Goal: Information Seeking & Learning: Learn about a topic

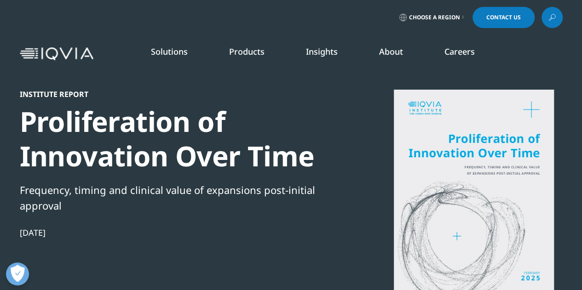
click at [73, 53] on img at bounding box center [57, 53] width 74 height 13
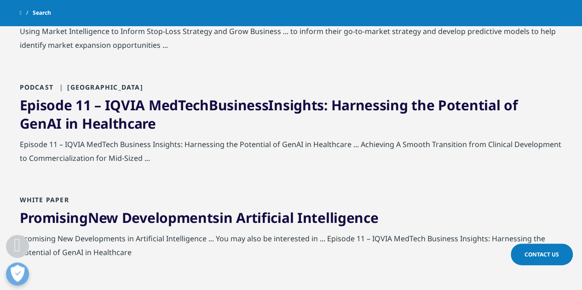
scroll to position [1058, 0]
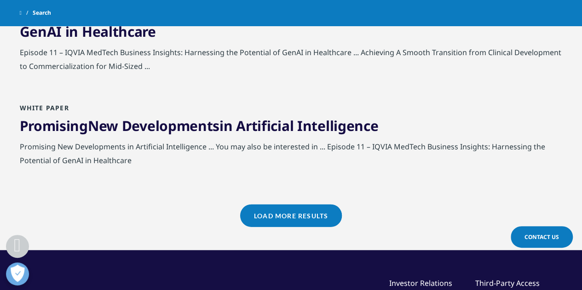
click at [298, 214] on link "Load More Results" at bounding box center [291, 216] width 102 height 23
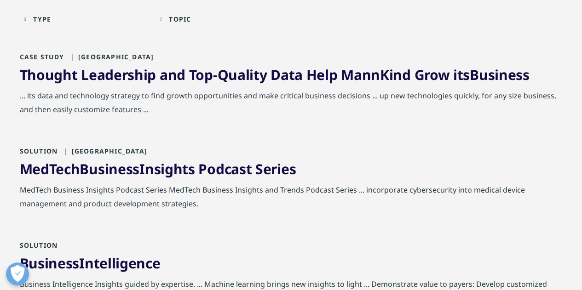
scroll to position [0, 0]
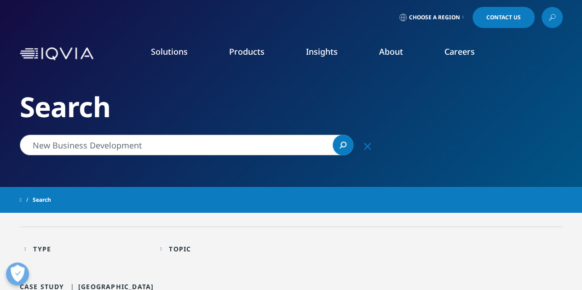
drag, startPoint x: 140, startPoint y: 146, endPoint x: 19, endPoint y: 141, distance: 121.5
click at [19, 141] on div "New Business Development New Business Development Clear Search Loading" at bounding box center [199, 145] width 368 height 21
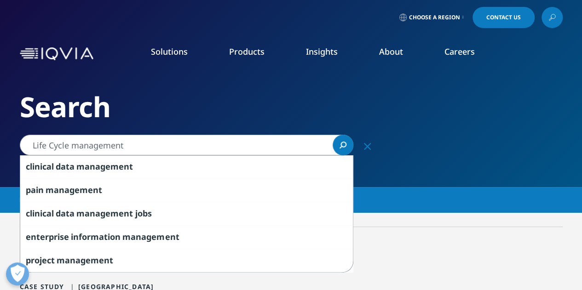
type input "Life Cycle management"
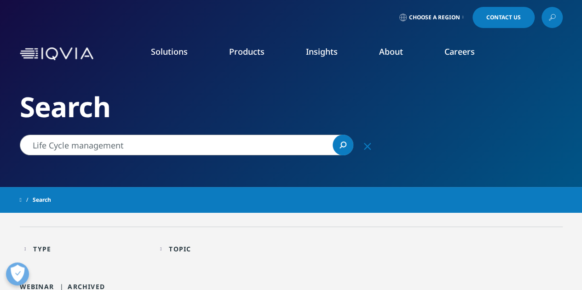
click at [454, 17] on span "Choose a Region" at bounding box center [434, 17] width 51 height 7
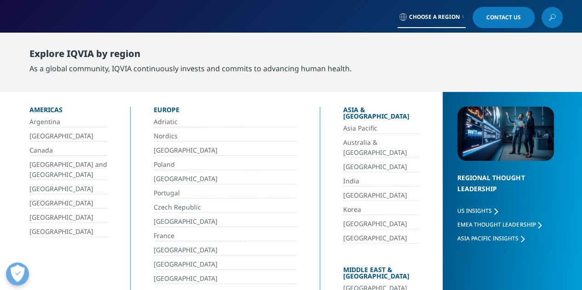
click at [41, 217] on link "[GEOGRAPHIC_DATA]" at bounding box center [68, 217] width 78 height 11
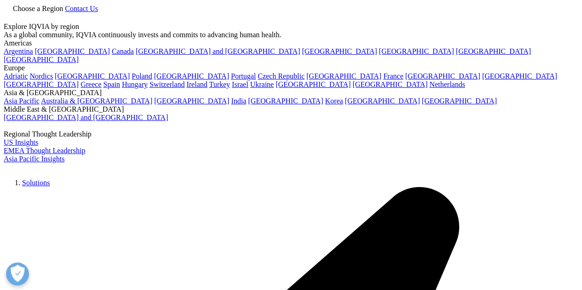
click at [63, 12] on span "Choose a Region" at bounding box center [38, 9] width 50 height 8
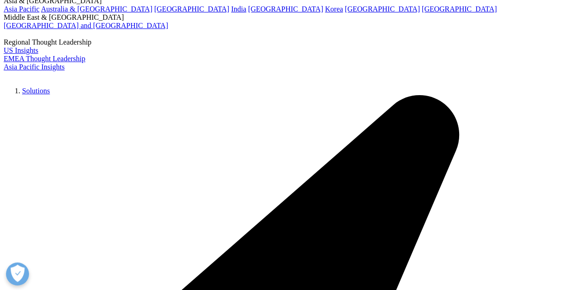
click at [38, 54] on span "US Insights" at bounding box center [21, 50] width 34 height 8
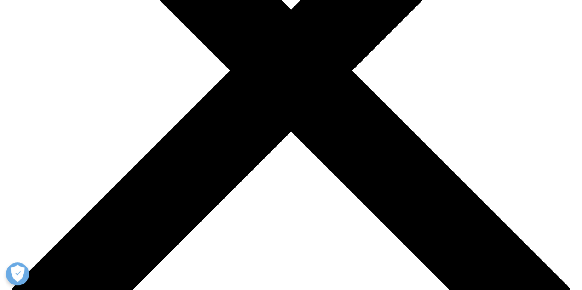
scroll to position [322, 0]
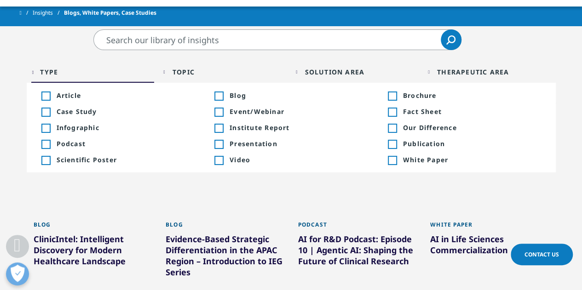
click at [165, 72] on div "Topic Loading Clear Or/And Operator" at bounding box center [224, 72] width 123 height 22
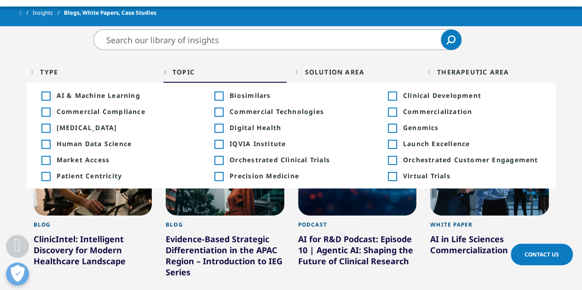
click at [223, 97] on div "Toggle" at bounding box center [218, 96] width 8 height 8
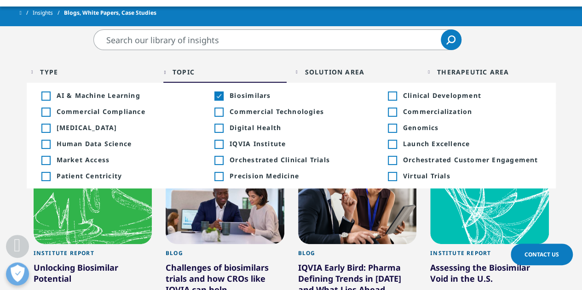
click at [216, 114] on div "Toggle" at bounding box center [218, 112] width 8 height 8
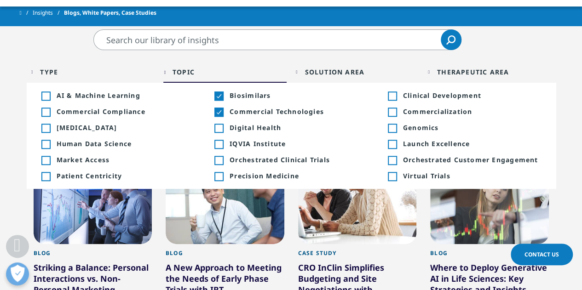
click at [394, 109] on div "Toggle" at bounding box center [392, 112] width 8 height 8
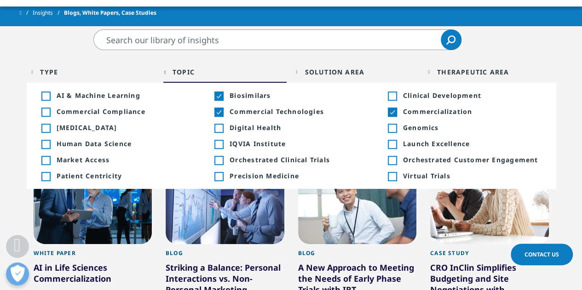
click at [390, 147] on div "Toggle" at bounding box center [392, 144] width 8 height 8
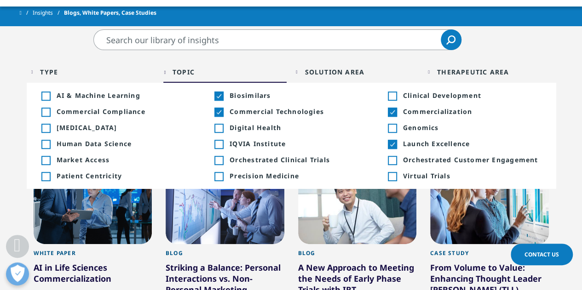
click at [391, 162] on div "Toggle" at bounding box center [392, 160] width 8 height 8
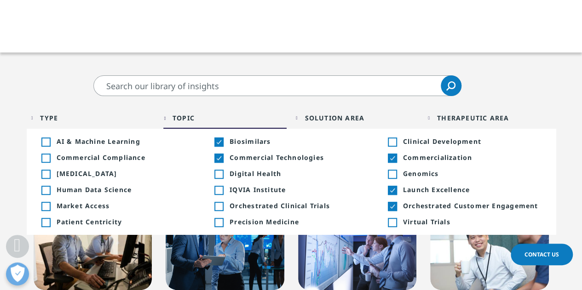
scroll to position [322, 0]
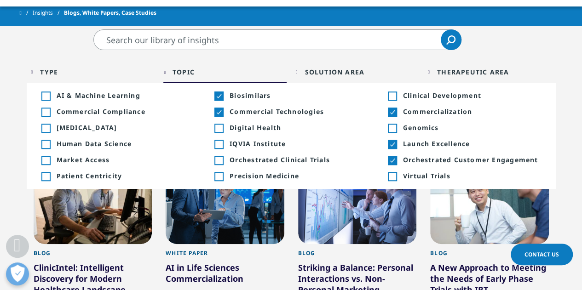
click at [322, 73] on div "Solution Area" at bounding box center [334, 72] width 60 height 9
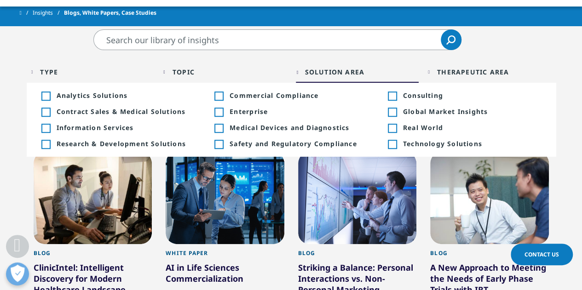
click at [393, 114] on div "Toggle" at bounding box center [392, 112] width 8 height 8
